Goal: Task Accomplishment & Management: Manage account settings

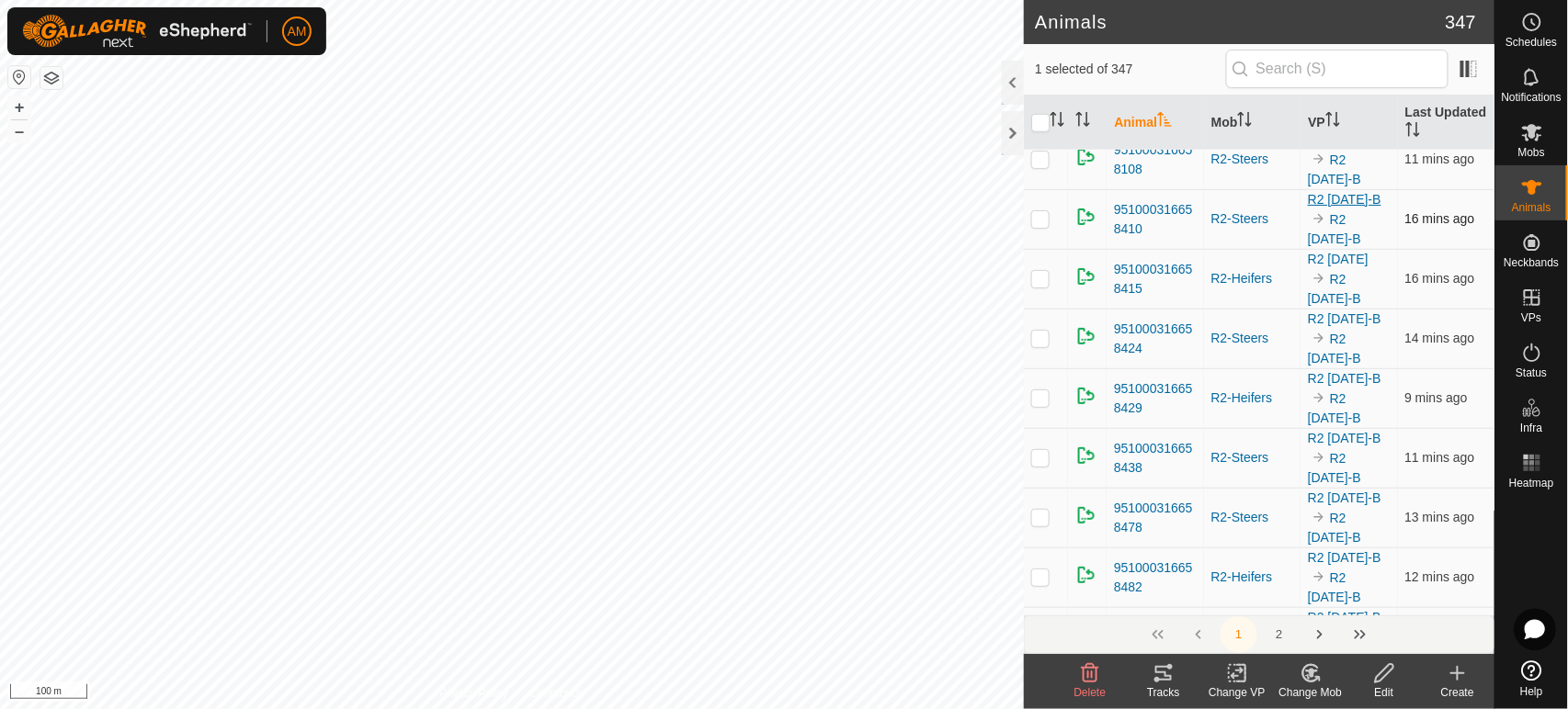
scroll to position [408, 0]
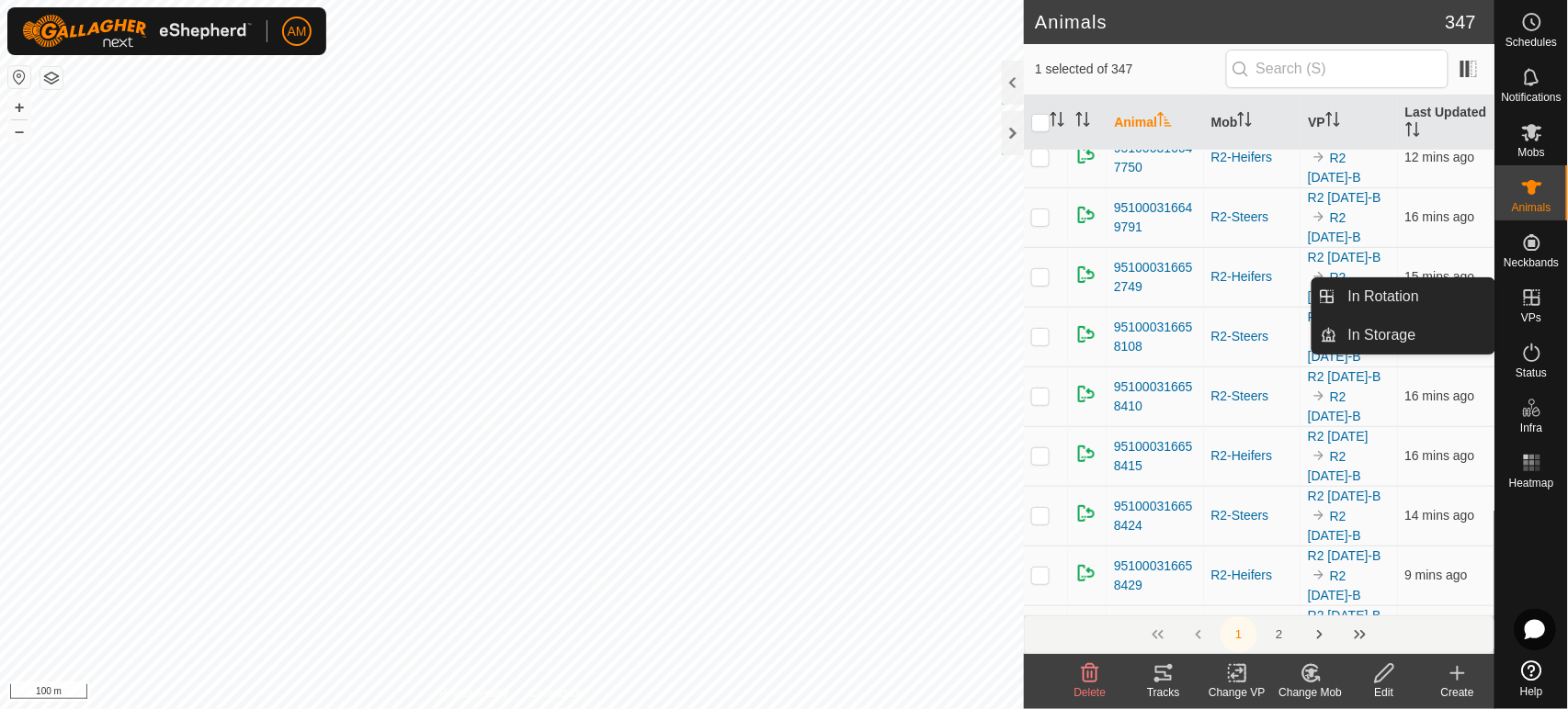
click at [1540, 310] on es-virtualpaddocks-svg-icon at bounding box center [1531, 298] width 33 height 30
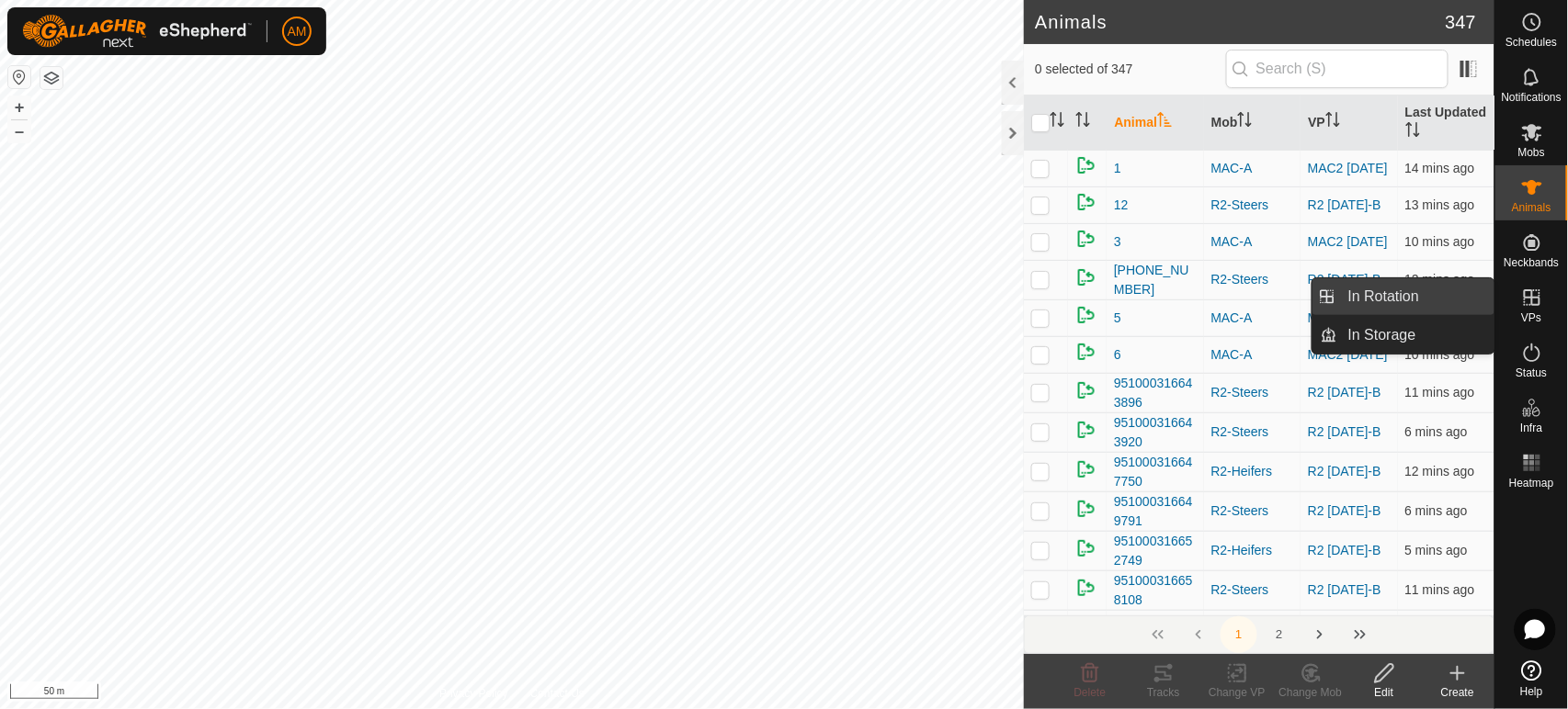
drag, startPoint x: 1491, startPoint y: 298, endPoint x: 1436, endPoint y: 302, distance: 55.1
click at [1436, 302] on link "In Rotation" at bounding box center [1415, 296] width 157 height 37
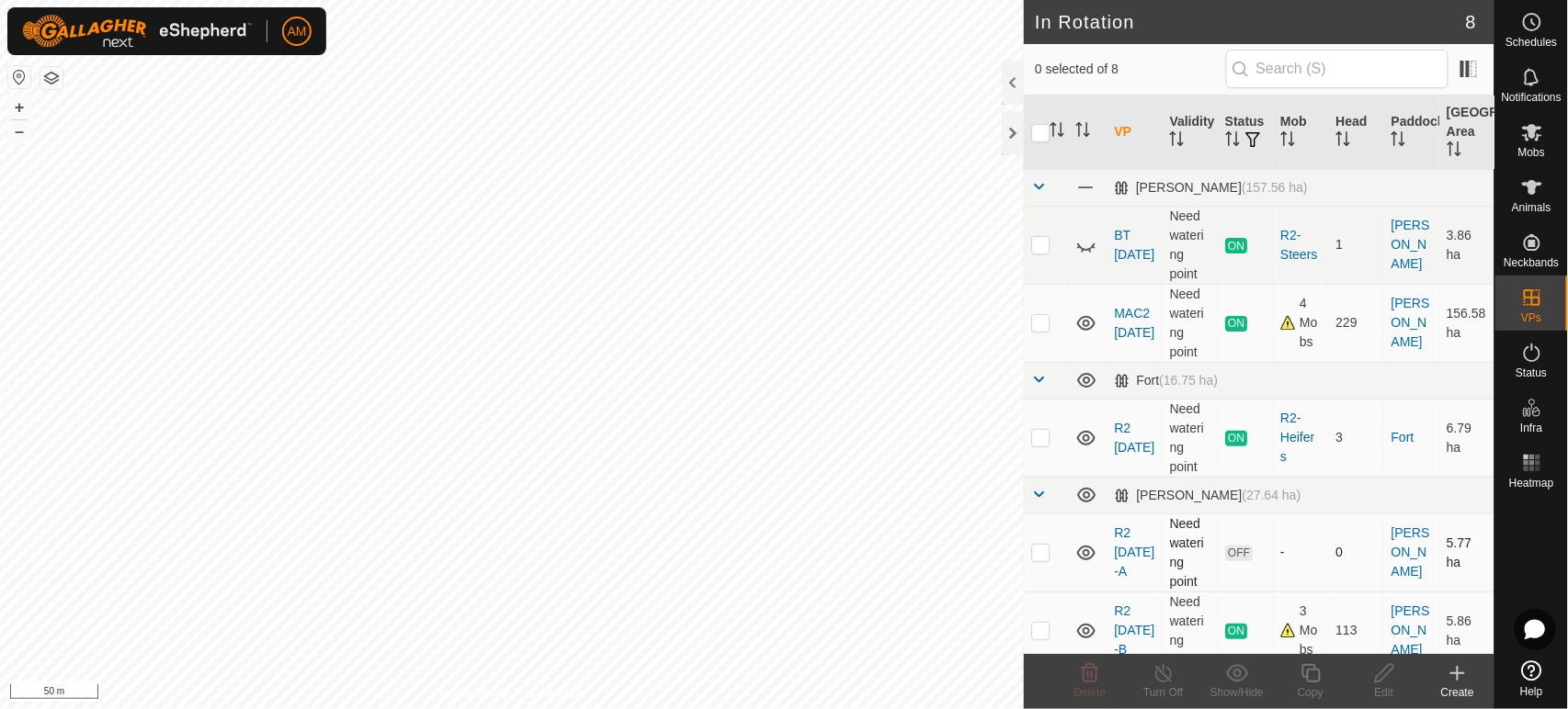
click at [1070, 561] on td at bounding box center [1086, 552] width 39 height 78
click at [1052, 554] on td at bounding box center [1046, 552] width 44 height 78
click at [1101, 690] on span "Delete" at bounding box center [1090, 692] width 32 height 13
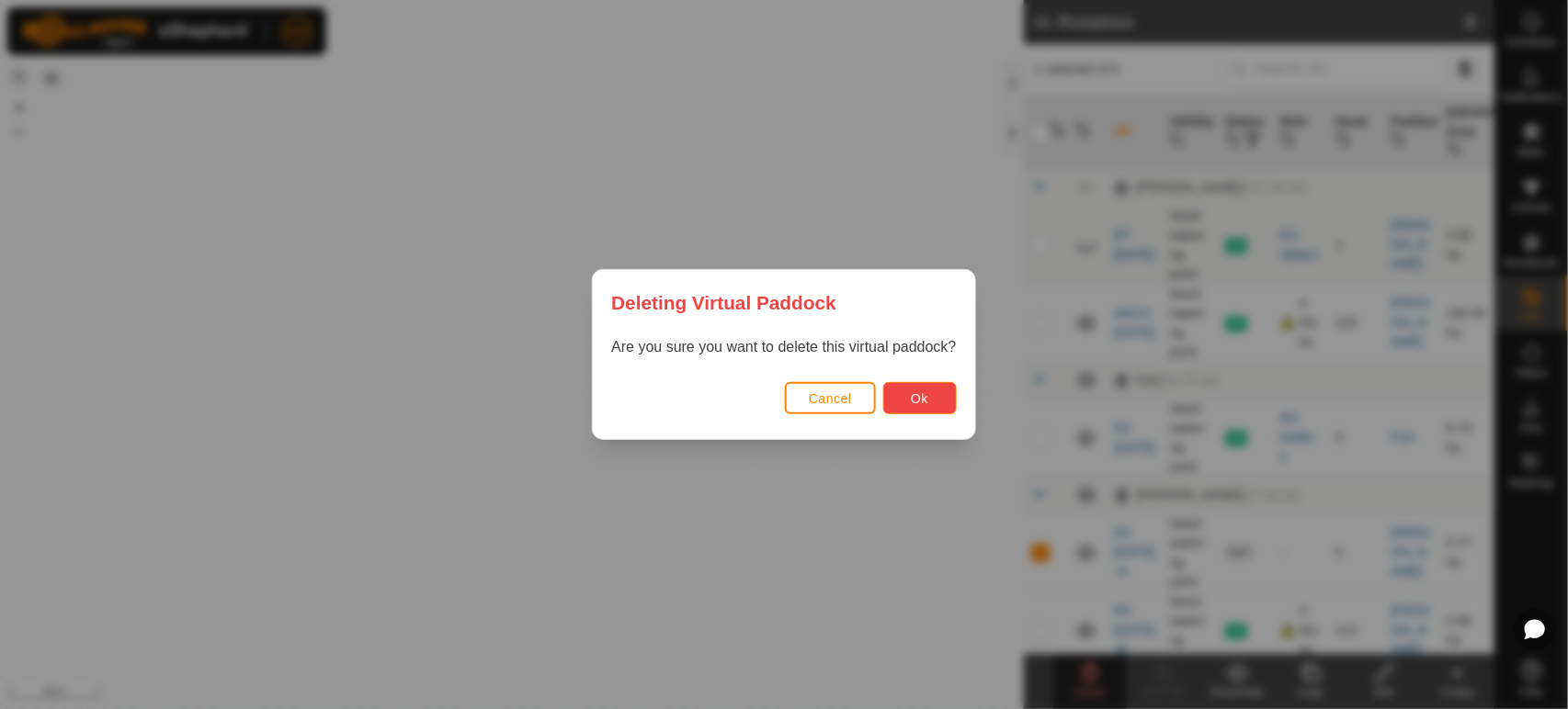
click at [928, 400] on button "Ok" at bounding box center [920, 398] width 73 height 32
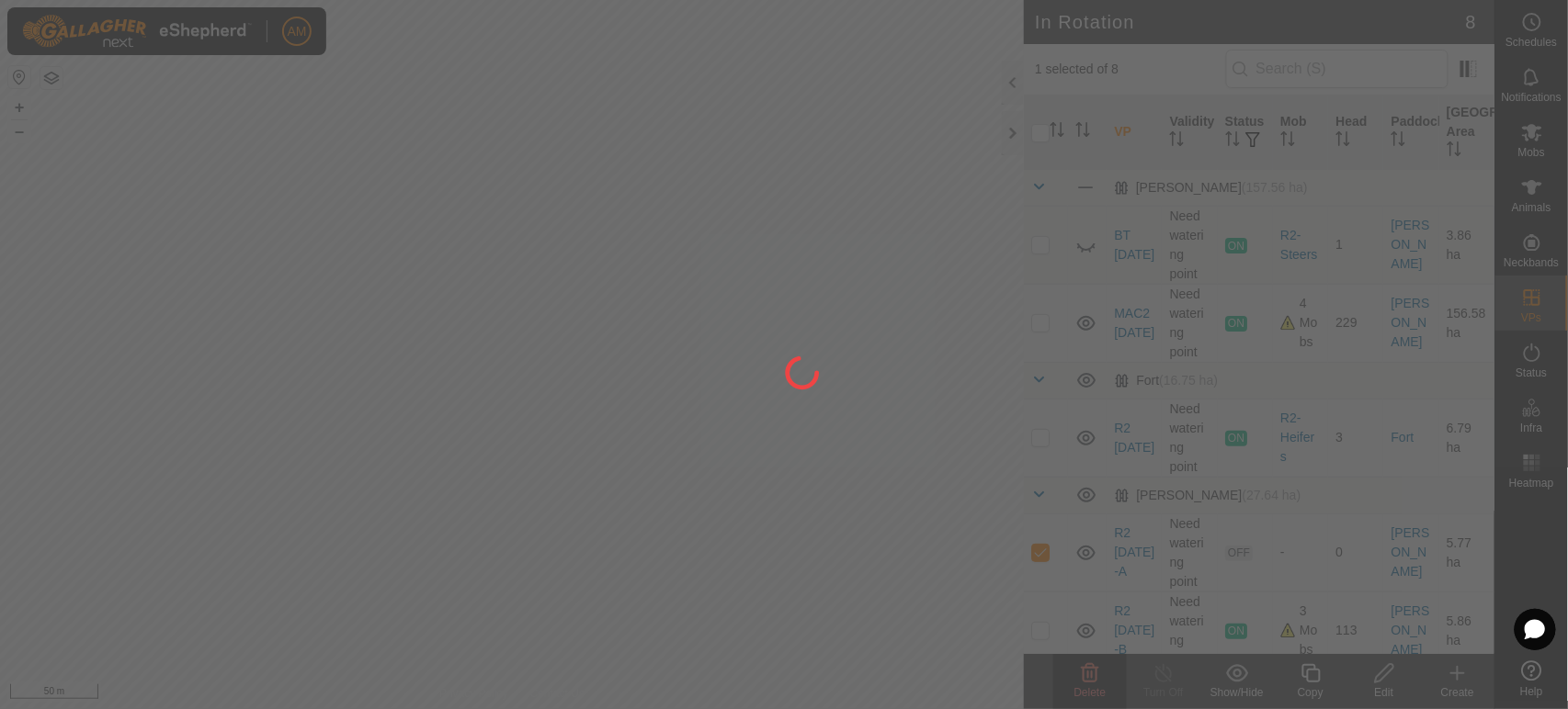
checkbox input "false"
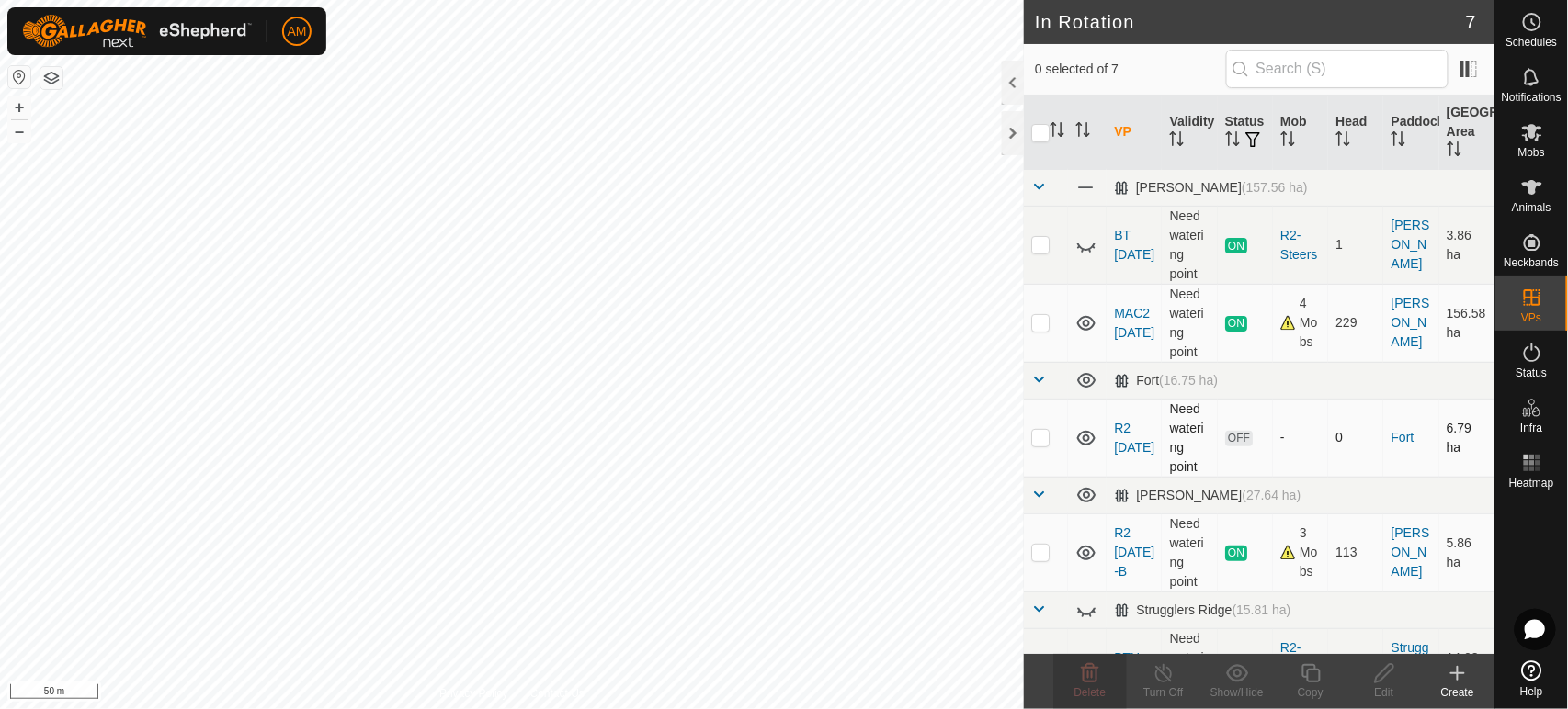
click at [1043, 436] on p-checkbox at bounding box center [1040, 437] width 19 height 15
click at [1101, 691] on span "Delete" at bounding box center [1090, 692] width 32 height 13
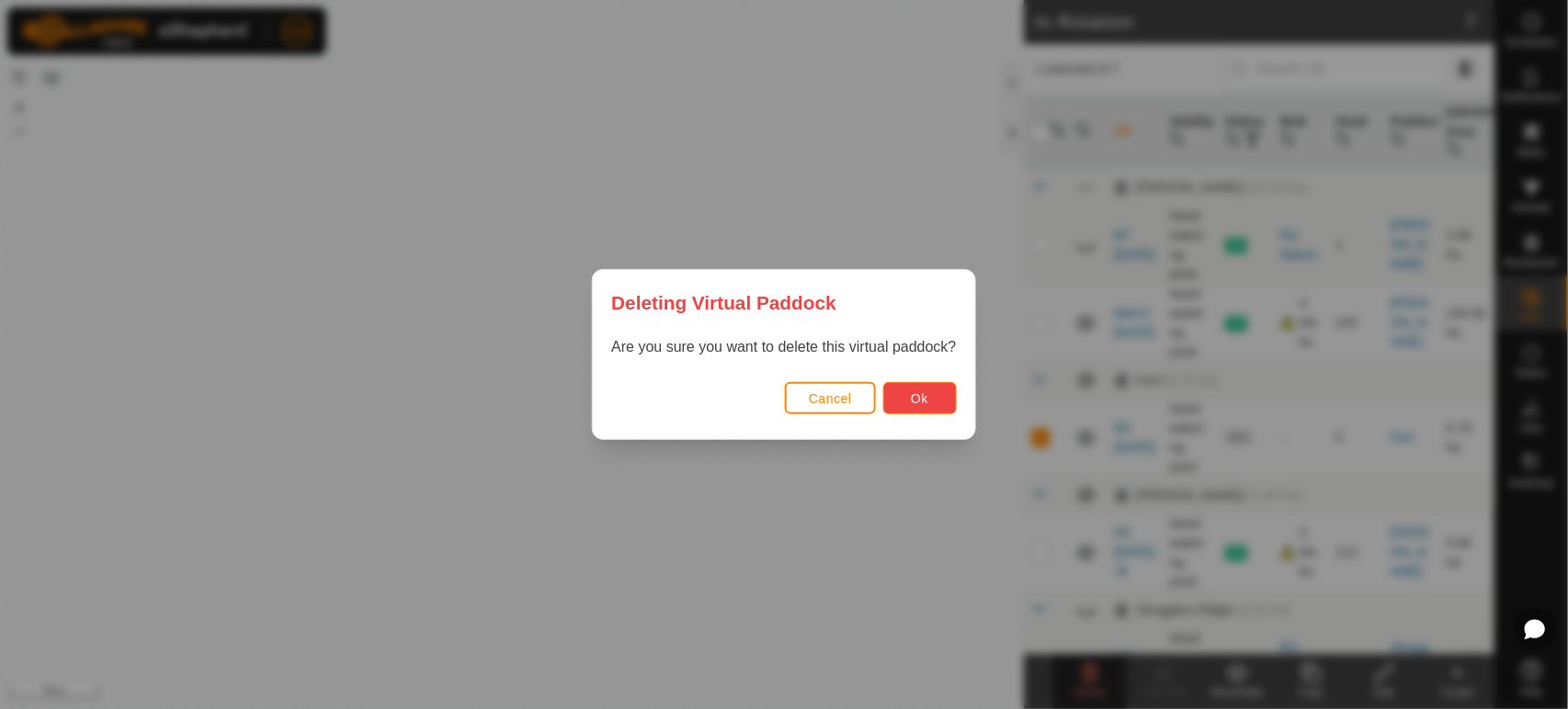
click at [920, 388] on button "Ok" at bounding box center [920, 398] width 73 height 32
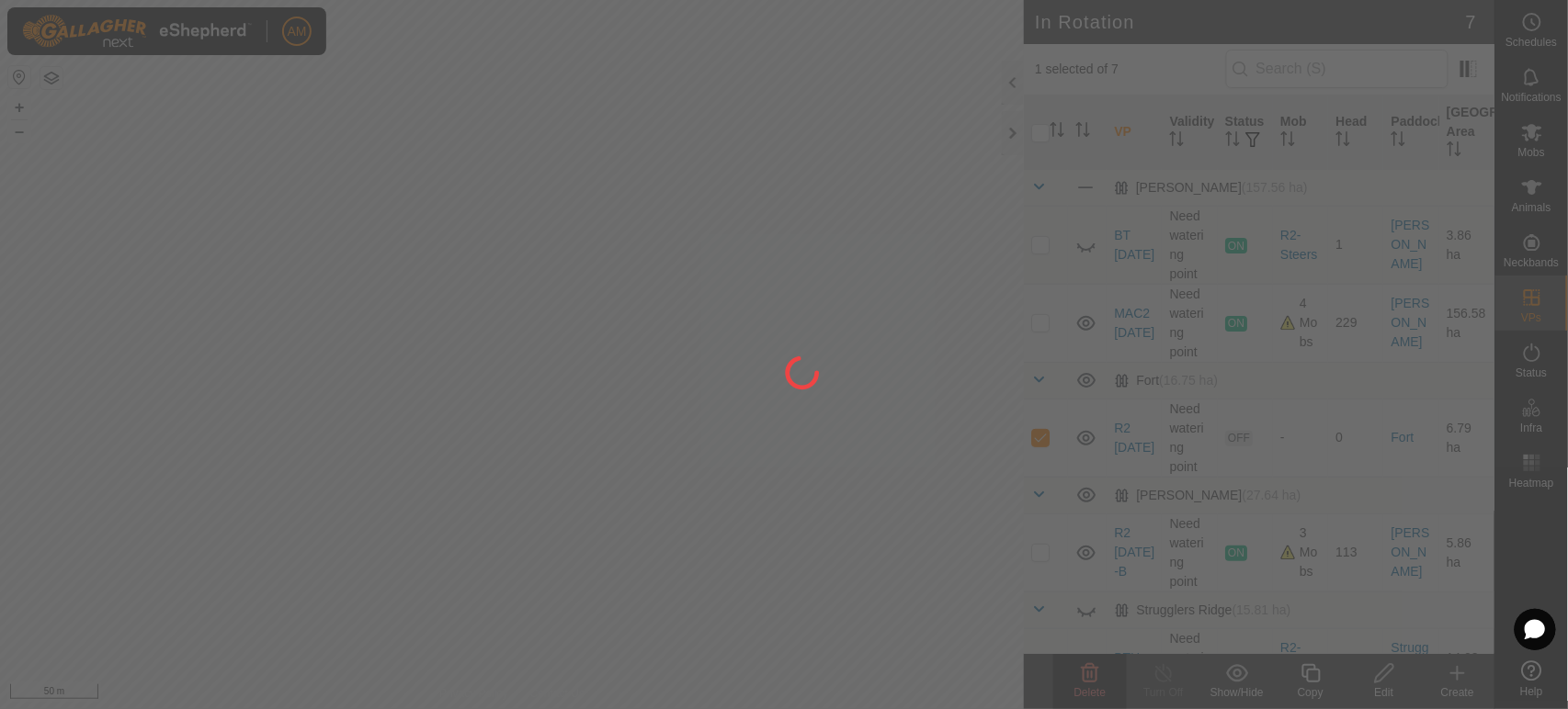
checkbox input "false"
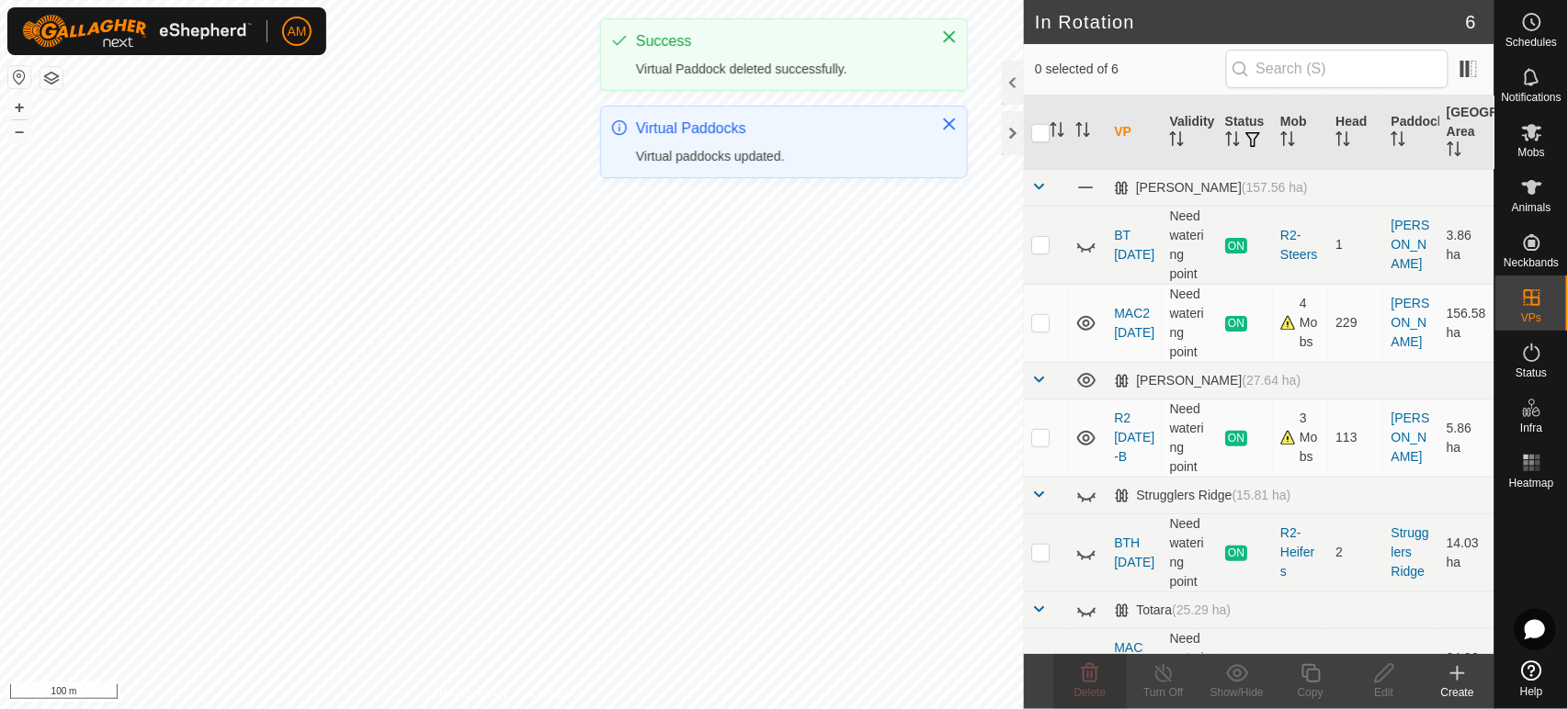
click at [702, 80] on div "AM Schedules Notifications Mobs Animals Neckbands VPs Status Infra Heatmap Help…" at bounding box center [784, 354] width 1568 height 709
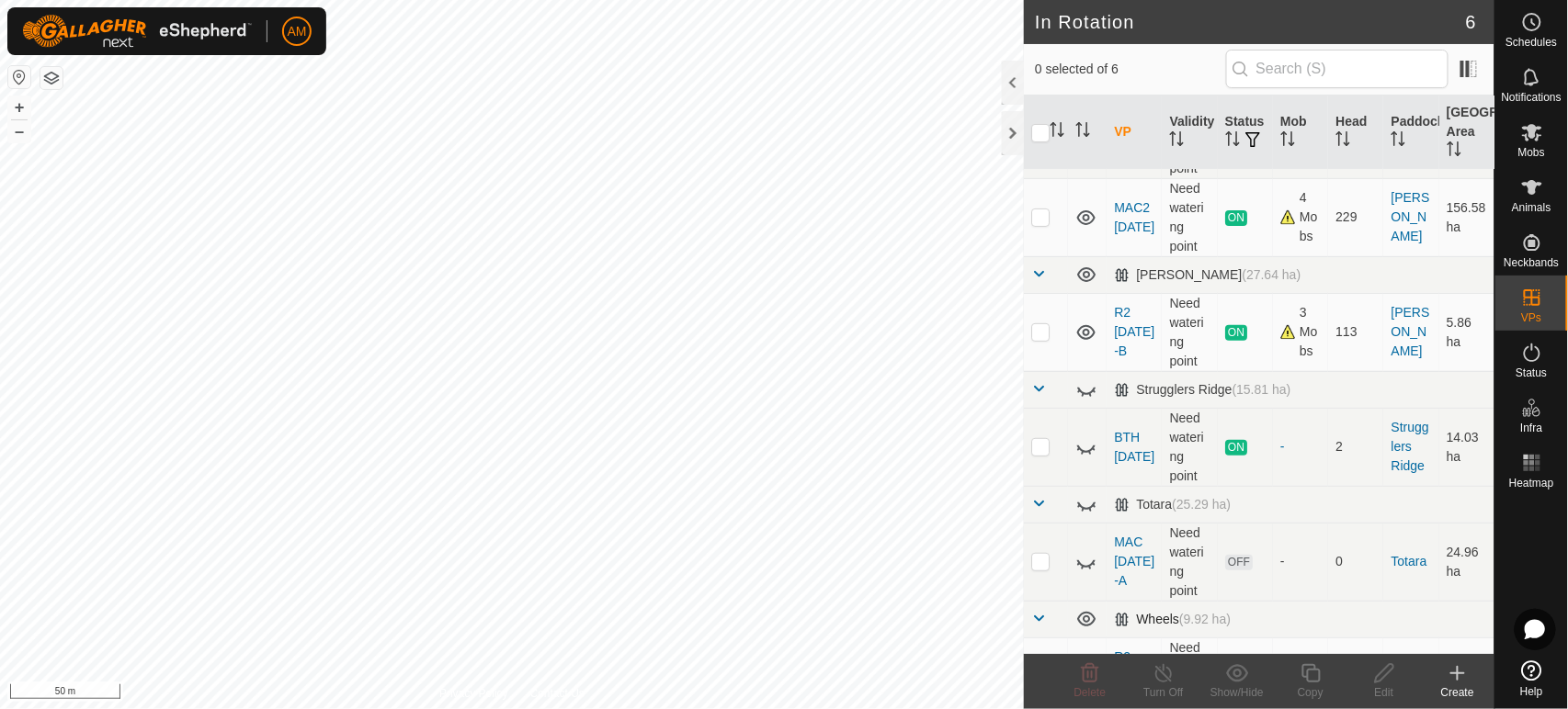
scroll to position [167, 0]
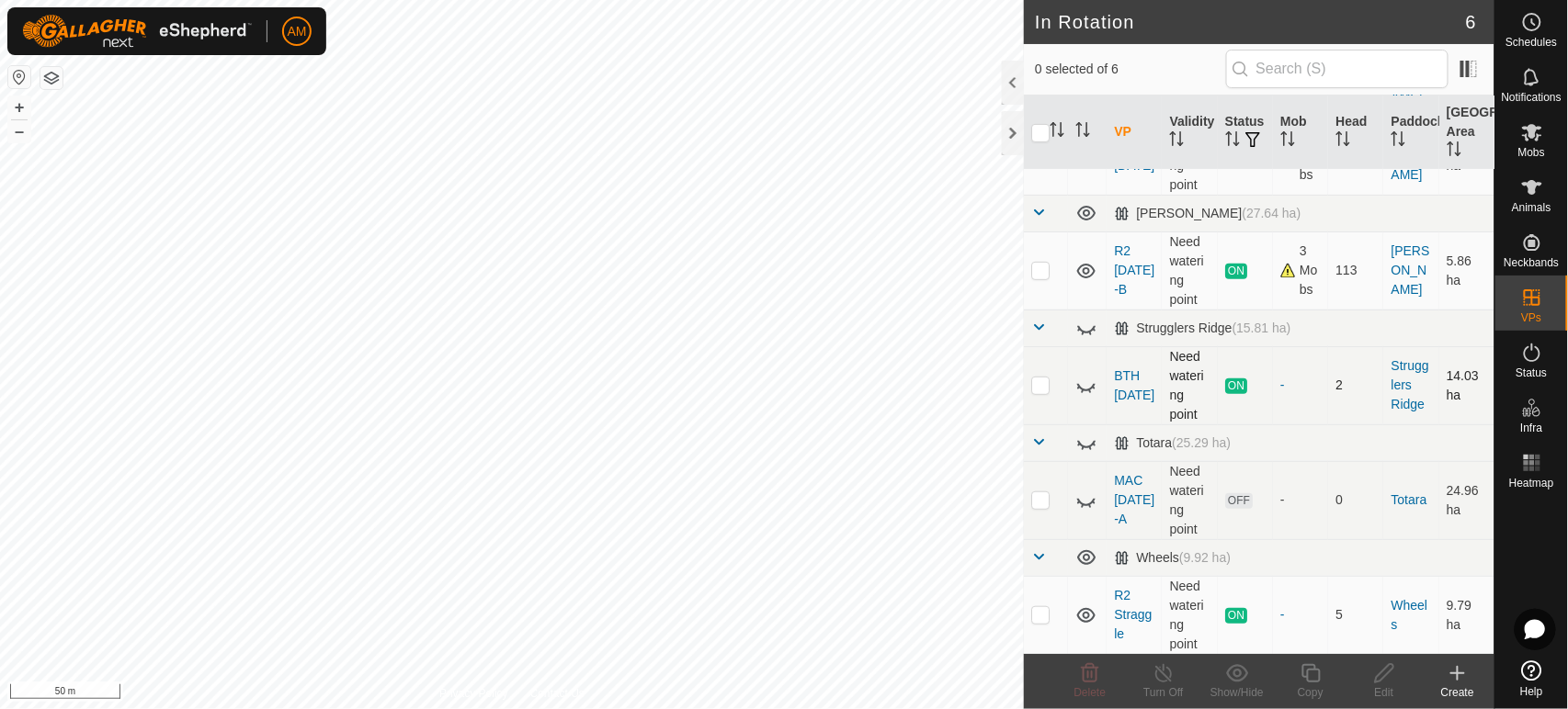
click at [1043, 393] on td at bounding box center [1046, 385] width 44 height 78
checkbox input "true"
